Goal: Task Accomplishment & Management: Manage account settings

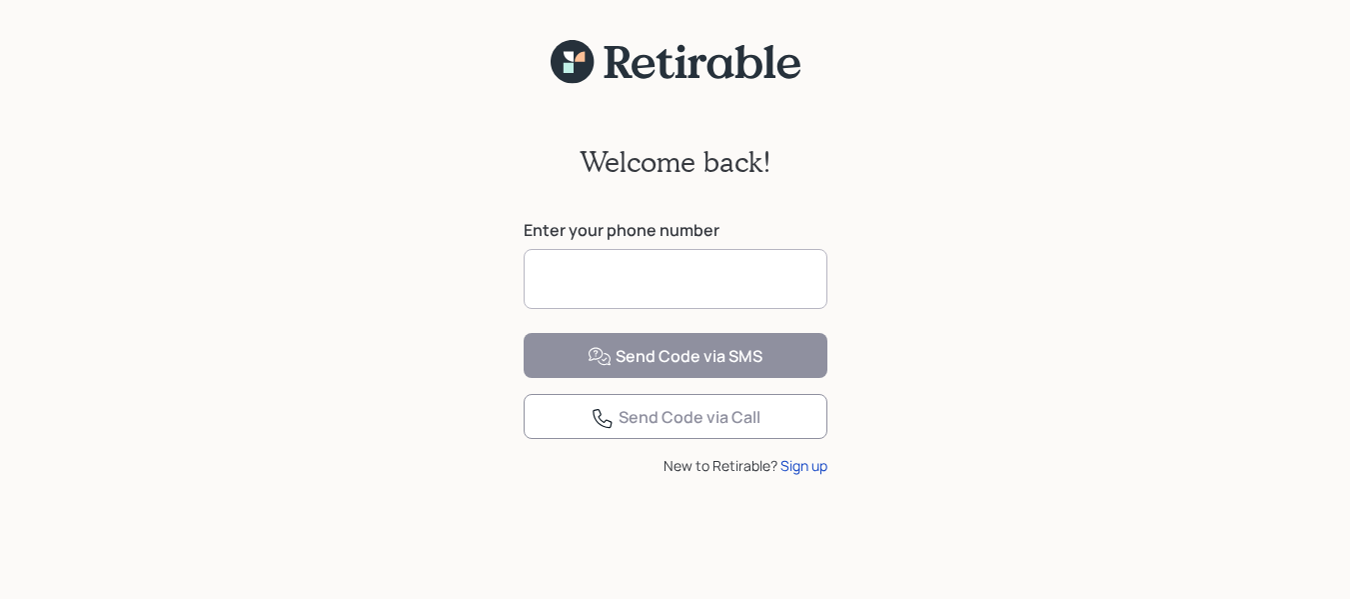
click at [704, 274] on input at bounding box center [676, 279] width 304 height 60
type input "**********"
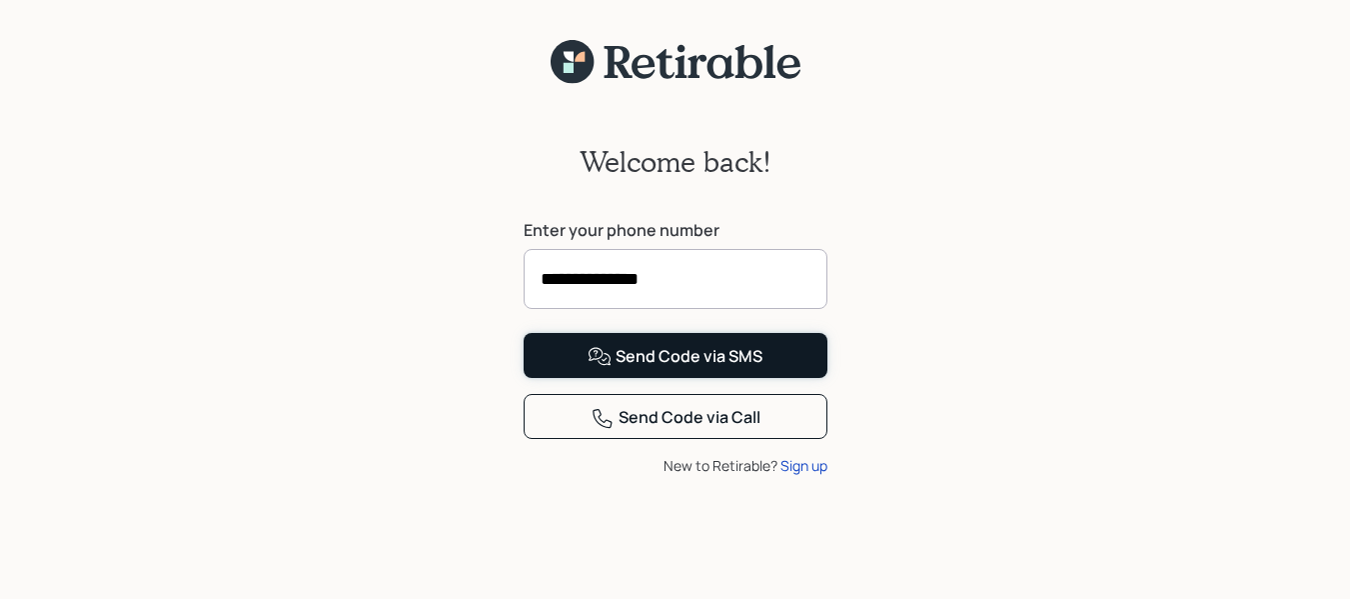
click at [701, 369] on div "Send Code via SMS" at bounding box center [675, 357] width 175 height 24
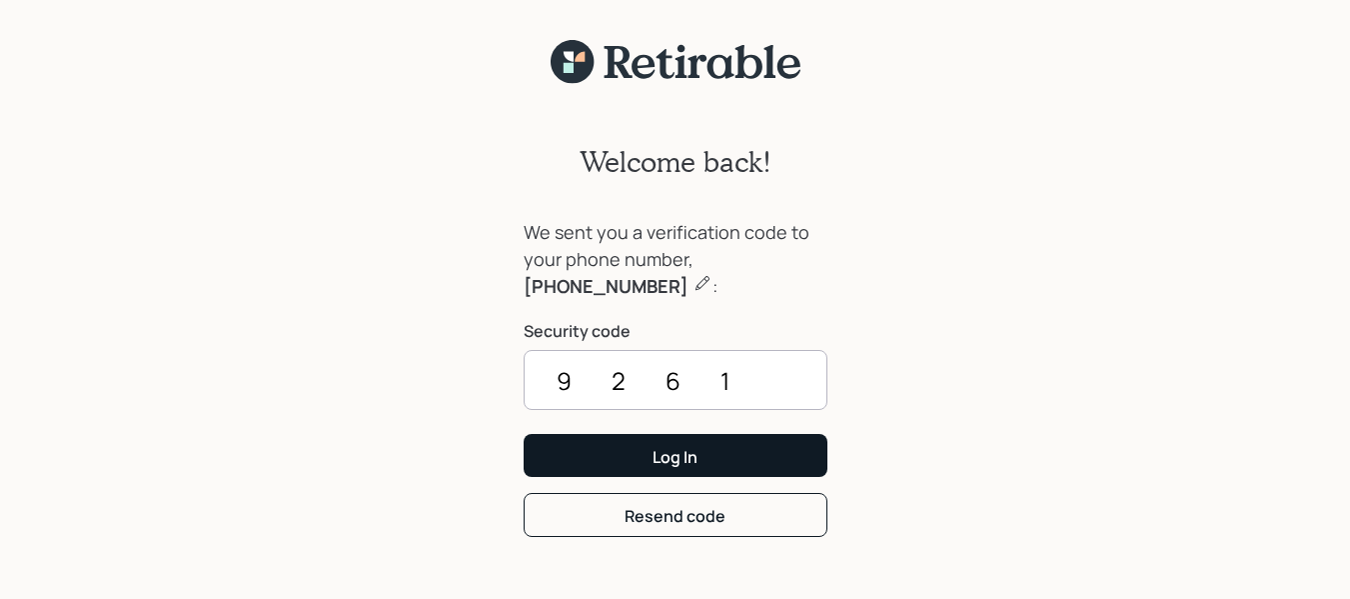
type input "9261"
click at [726, 449] on button "Log In" at bounding box center [676, 455] width 304 height 43
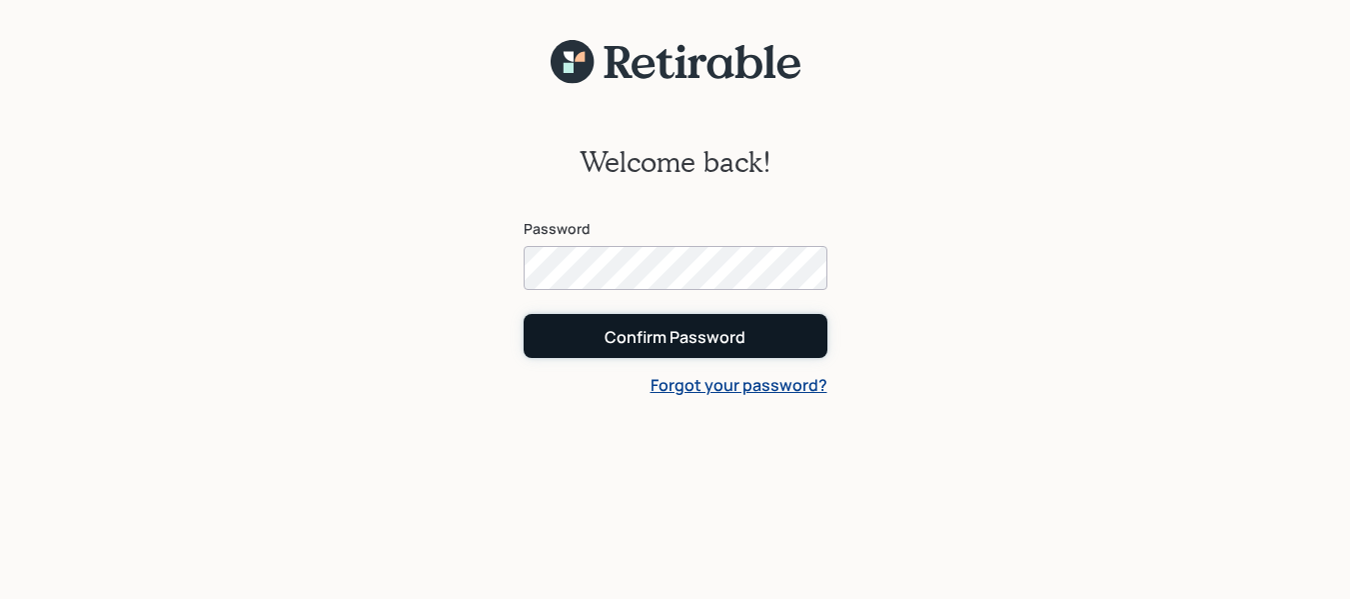
click at [762, 329] on button "Confirm Password" at bounding box center [676, 335] width 304 height 43
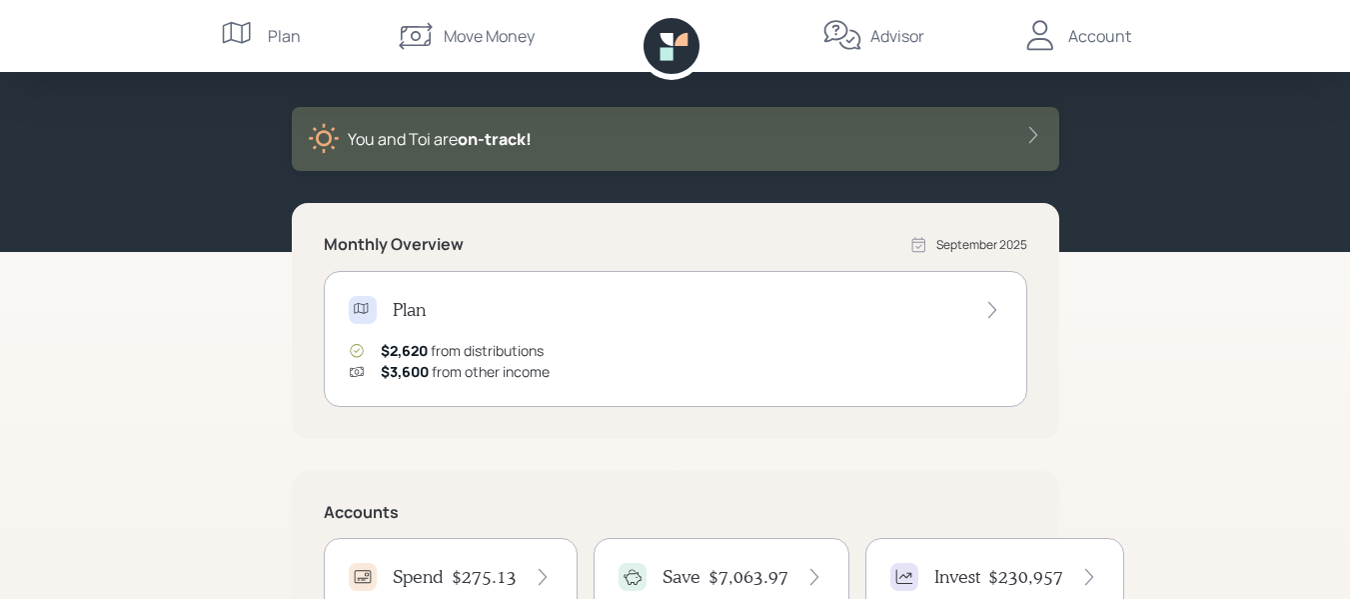
scroll to position [200, 0]
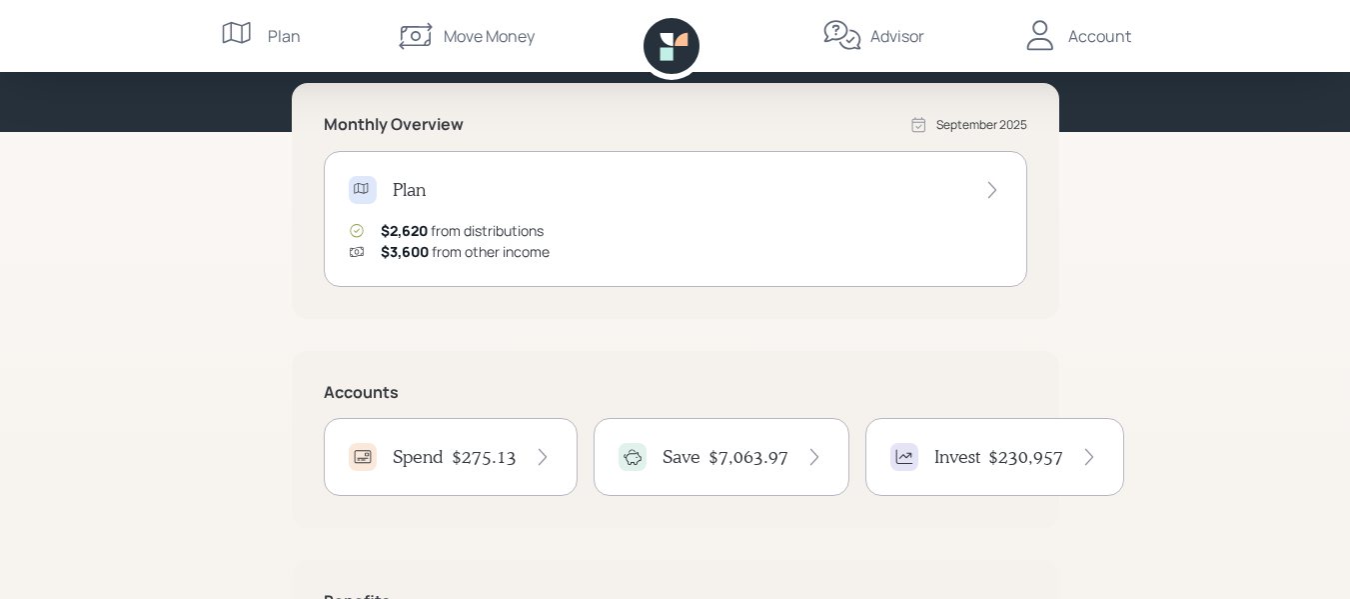
click at [495, 454] on h4 "$275.13" at bounding box center [484, 457] width 65 height 22
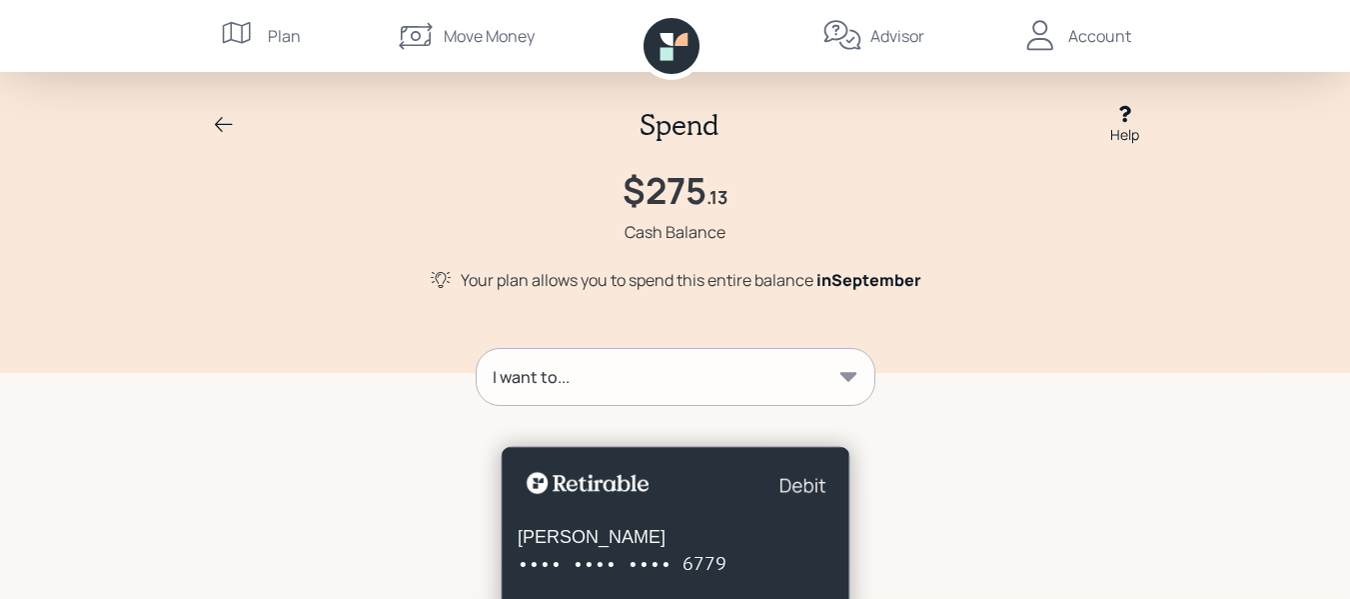
click at [1075, 33] on div "Account" at bounding box center [1099, 36] width 63 height 24
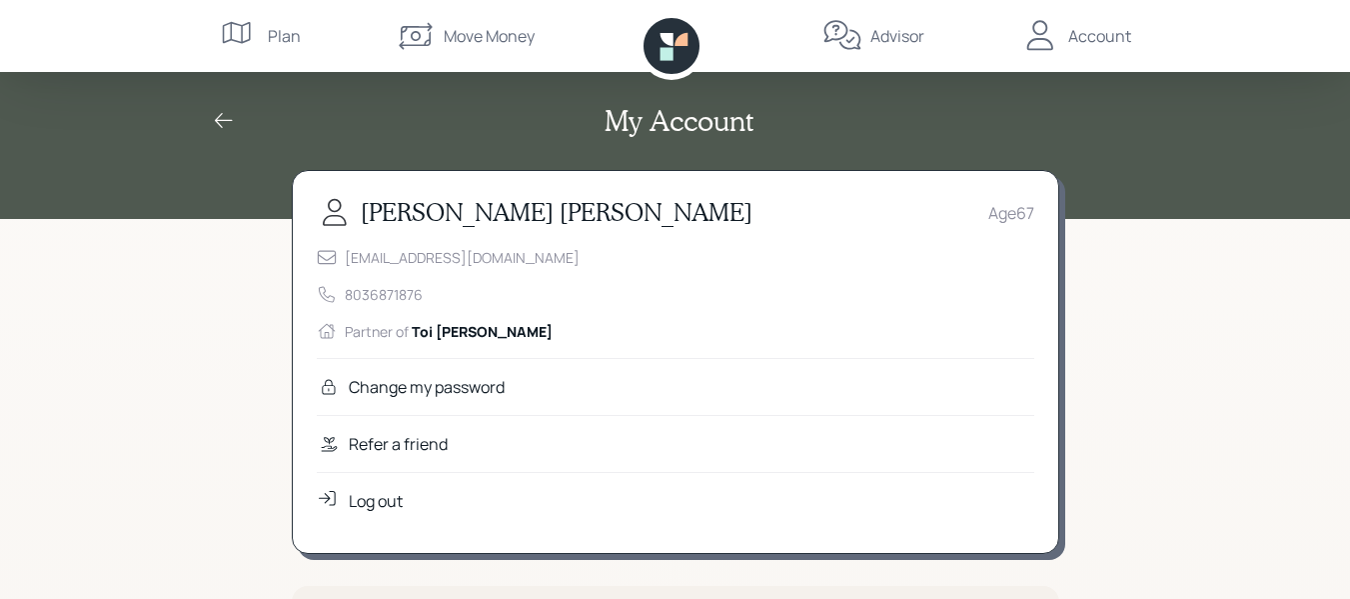
click at [355, 505] on div "Log out" at bounding box center [376, 501] width 54 height 24
